Goal: Task Accomplishment & Management: Manage account settings

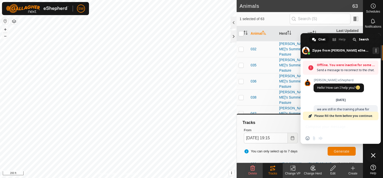
scroll to position [419, 0]
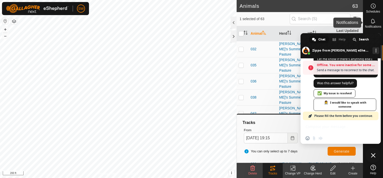
drag, startPoint x: 375, startPoint y: 20, endPoint x: 371, endPoint y: 20, distance: 4.5
click at [371, 20] on icon at bounding box center [373, 21] width 6 height 6
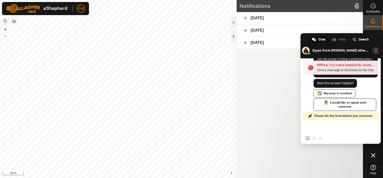
scroll to position [453, 0]
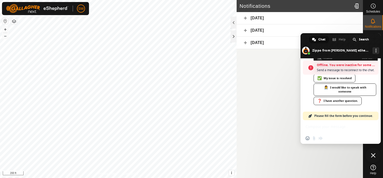
click at [315, 40] on span at bounding box center [314, 40] width 4 height 4
click at [358, 38] on link "Search" at bounding box center [361, 40] width 23 height 8
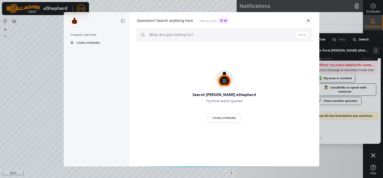
click at [309, 21] on link at bounding box center [309, 21] width 8 height 8
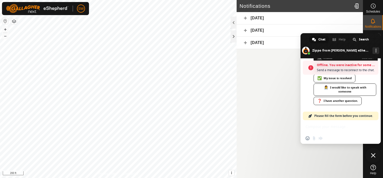
click at [258, 84] on article "Notifications Today August 24, 2025 August 23, 2025" at bounding box center [300, 89] width 126 height 178
click at [373, 21] on icon at bounding box center [373, 21] width 6 height 6
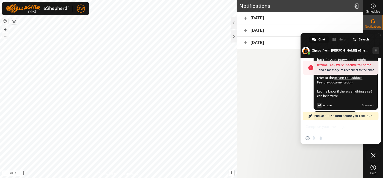
scroll to position [347, 0]
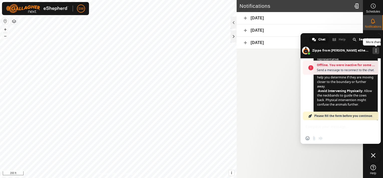
click at [374, 52] on link "More channels" at bounding box center [376, 50] width 7 height 7
click at [374, 52] on link at bounding box center [376, 50] width 7 height 7
drag, startPoint x: 374, startPoint y: 36, endPoint x: 280, endPoint y: 61, distance: 97.0
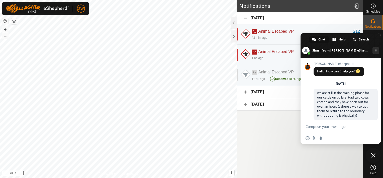
scroll to position [554, 0]
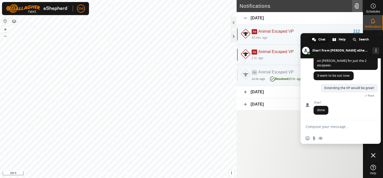
click at [354, 6] on div at bounding box center [357, 6] width 10 height 14
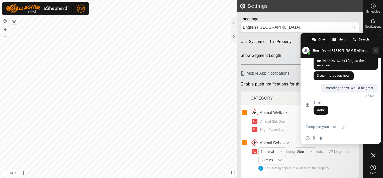
click at [360, 5] on h2 "Settings" at bounding box center [301, 6] width 123 height 6
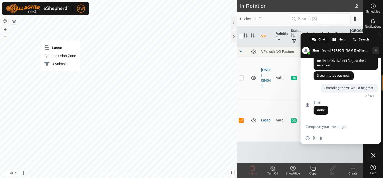
checkbox input "false"
checkbox input "true"
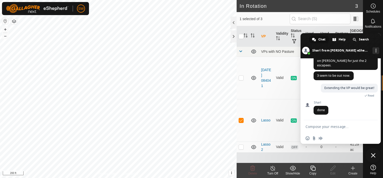
scroll to position [554, 0]
